Goal: Navigation & Orientation: Find specific page/section

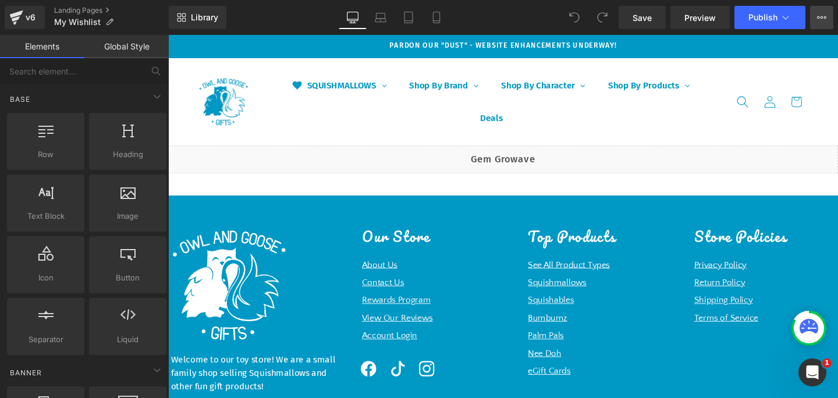
click at [832, 26] on button "View Live Page View with current Template Save Template to Library Schedule Pub…" at bounding box center [821, 17] width 23 height 23
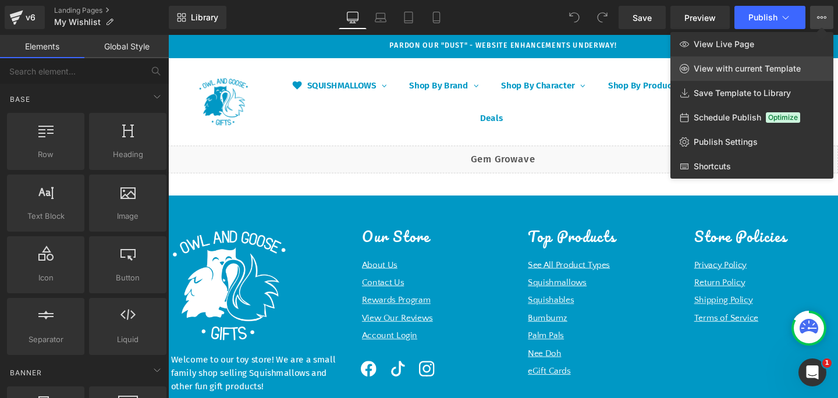
click at [745, 70] on span "View with current Template" at bounding box center [747, 68] width 107 height 10
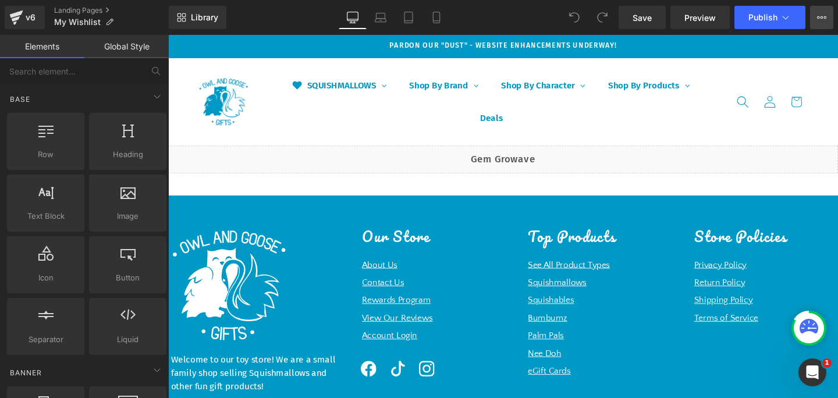
click at [825, 22] on button "View Live Page View with current Template Save Template to Library Schedule Pub…" at bounding box center [821, 17] width 23 height 23
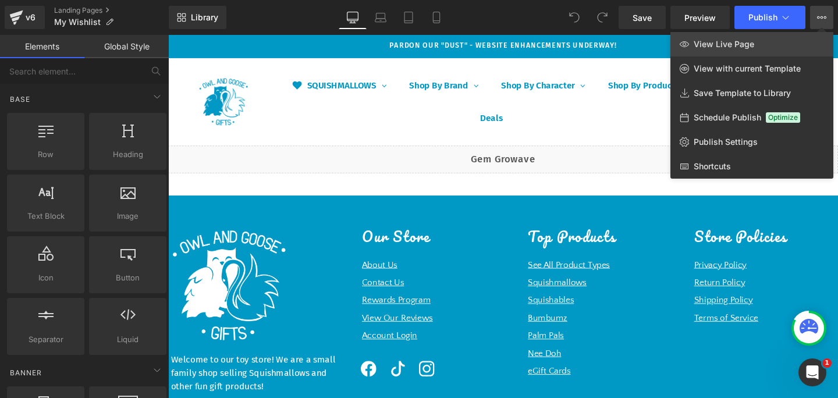
click at [723, 50] on link "View Live Page" at bounding box center [751, 44] width 163 height 24
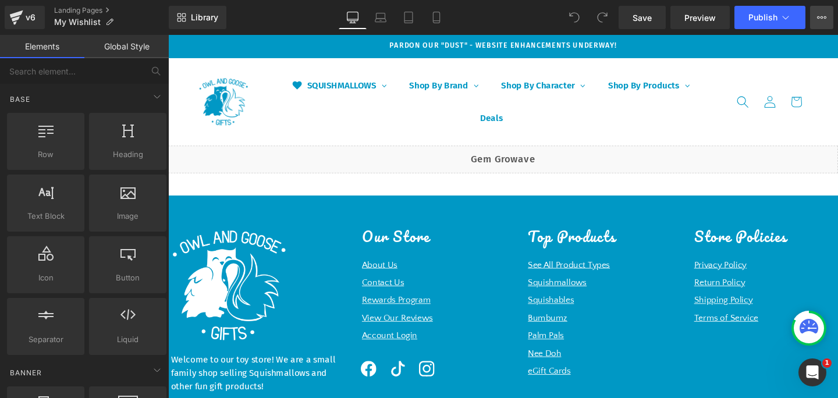
click at [827, 15] on button "View Live Page View with current Template Save Template to Library Schedule Pub…" at bounding box center [821, 17] width 23 height 23
